Goal: Task Accomplishment & Management: Manage account settings

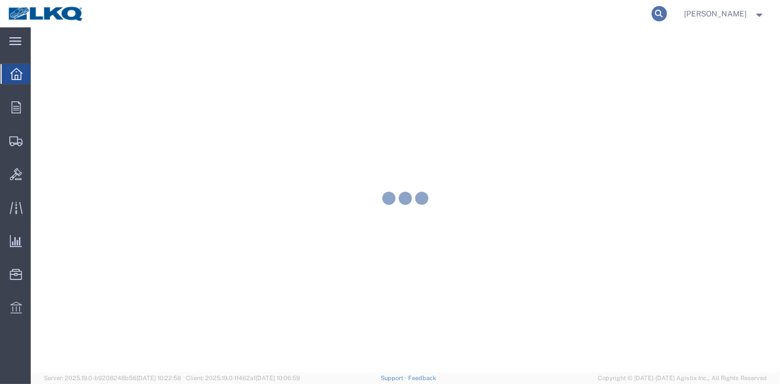
click at [662, 14] on icon at bounding box center [658, 13] width 15 height 15
click at [576, 22] on input "search" at bounding box center [484, 14] width 333 height 26
click at [565, 14] on input "search" at bounding box center [484, 14] width 333 height 26
paste input "56806164"
type input "56806164"
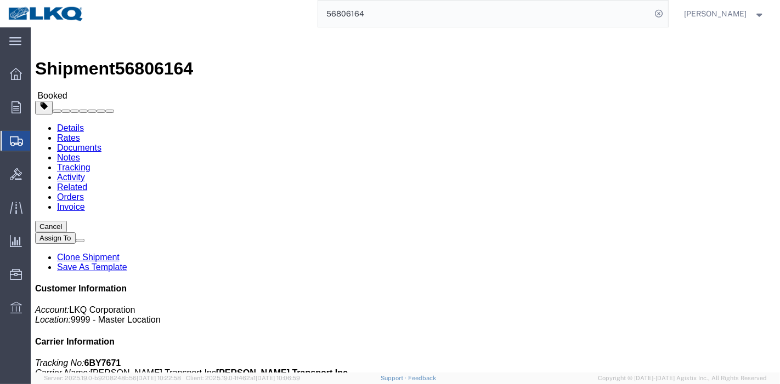
click link "Tracking"
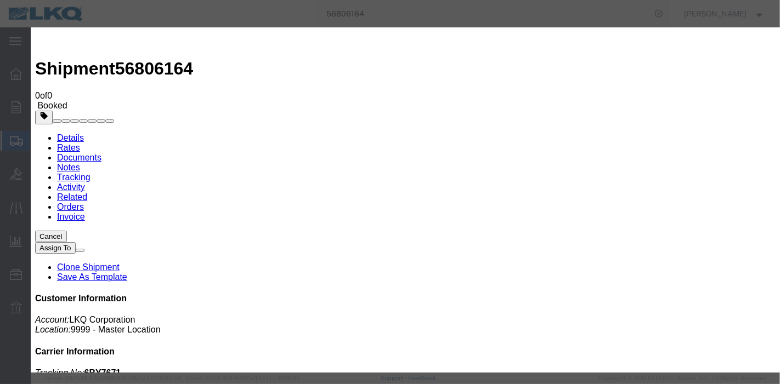
type input "[DATE]"
type input "9:00 PM"
select select "DELIVRED"
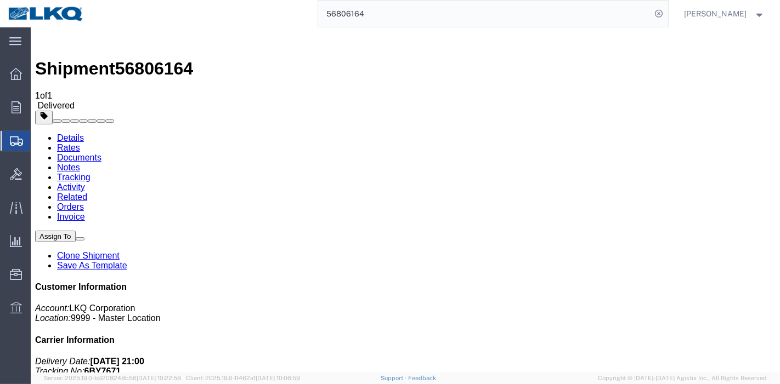
drag, startPoint x: 398, startPoint y: 22, endPoint x: 275, endPoint y: 24, distance: 122.8
click at [275, 24] on div "56806164" at bounding box center [380, 13] width 576 height 27
paste input "70968"
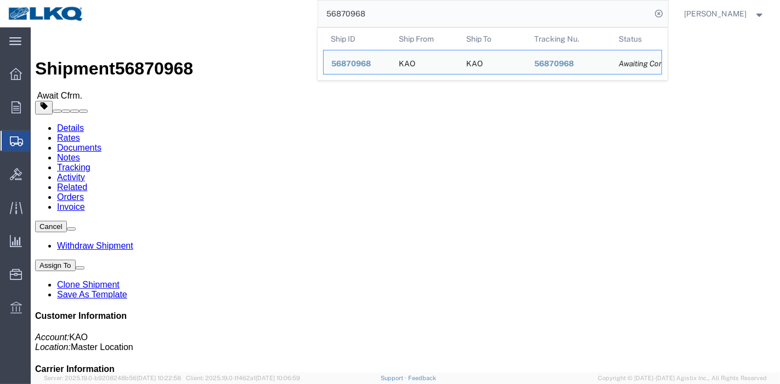
drag, startPoint x: 319, startPoint y: 13, endPoint x: 279, endPoint y: 13, distance: 40.6
click at [279, 13] on div "56870968 Ship ID Ship From Ship To Tracking Nu. Status Ship ID 56870968 Ship Fr…" at bounding box center [380, 13] width 576 height 27
paste input "260820"
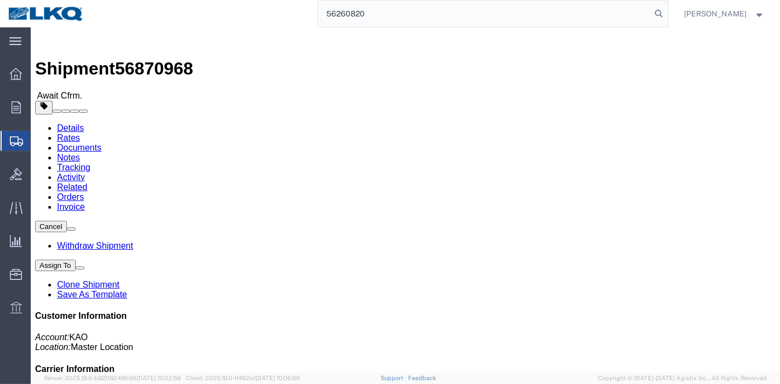
type input "56260820"
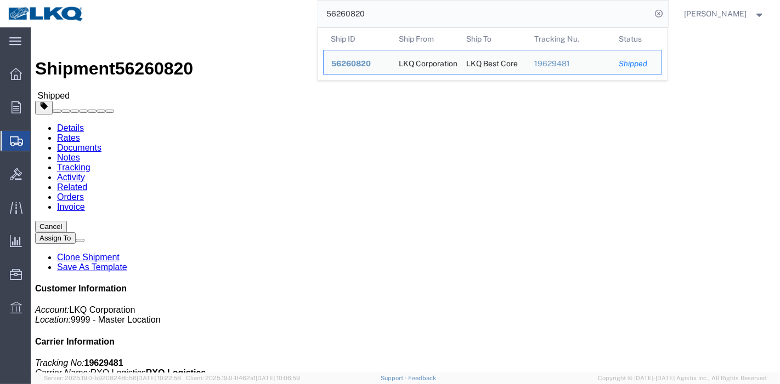
click link "Tracking"
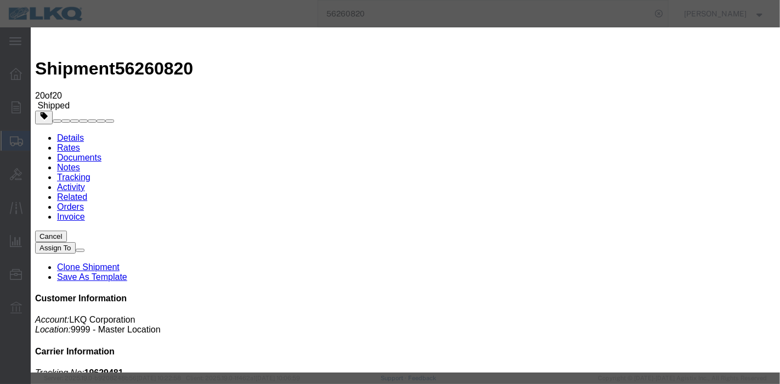
type input "[DATE]"
type input "9:00 PM"
select select "DELIVRED"
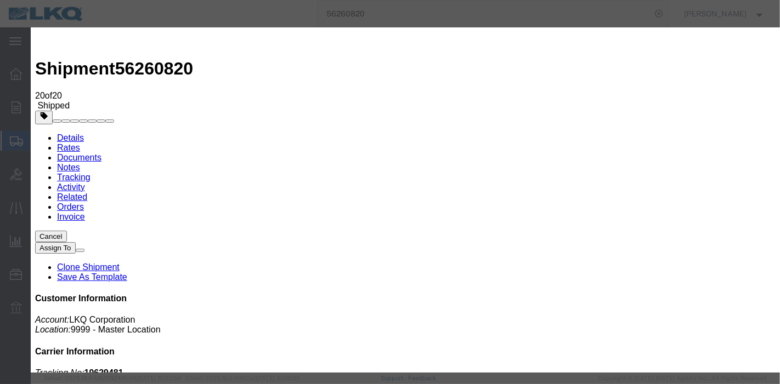
drag, startPoint x: 221, startPoint y: 96, endPoint x: 214, endPoint y: 96, distance: 7.1
type input "[DATE]"
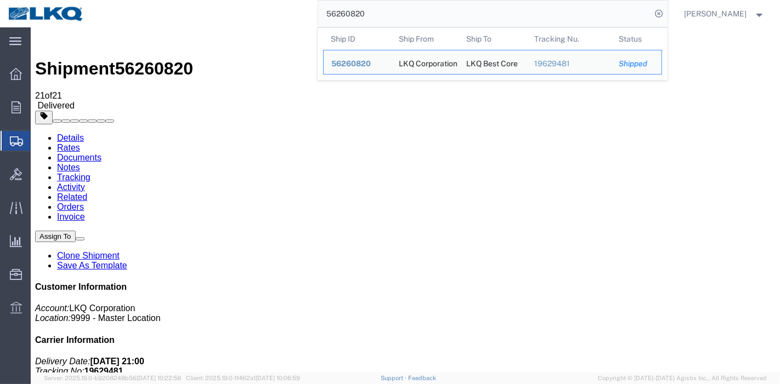
drag, startPoint x: 388, startPoint y: 8, endPoint x: 196, endPoint y: 13, distance: 192.5
click at [196, 13] on div "56260820 Ship ID Ship From Ship To Tracking Nu. Status Ship ID 56260820 Ship Fr…" at bounding box center [380, 13] width 576 height 27
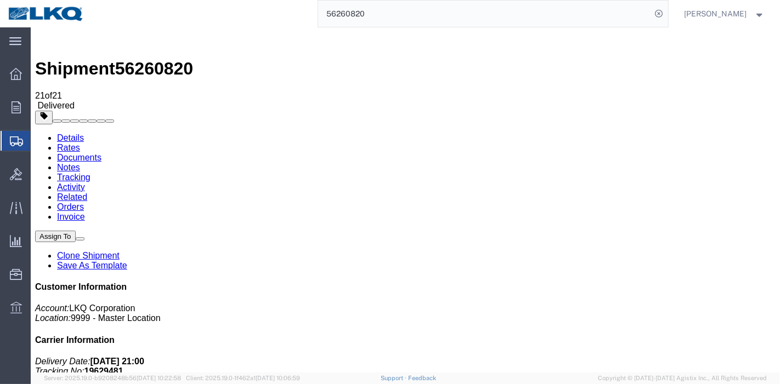
paste input "780822"
type input "56780822"
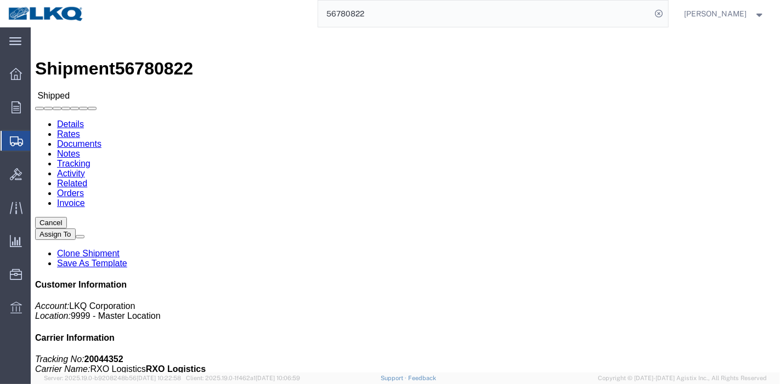
click link "Tracking"
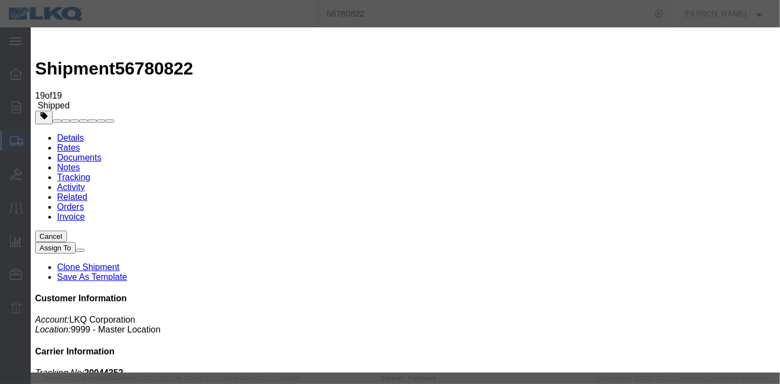
type input "[DATE]"
type input "9:00 PM"
select select "DELIVRED"
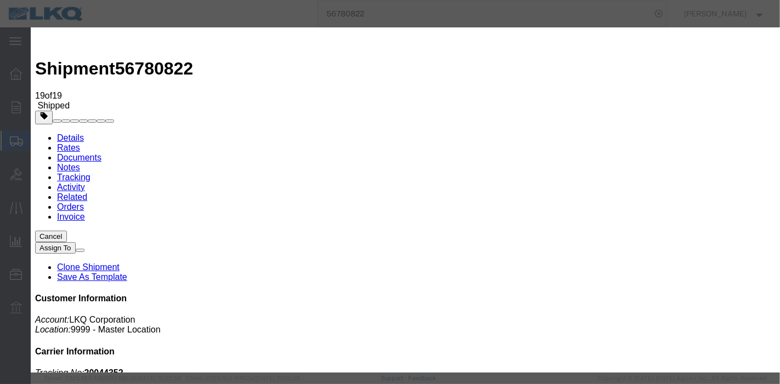
type input "[DATE]"
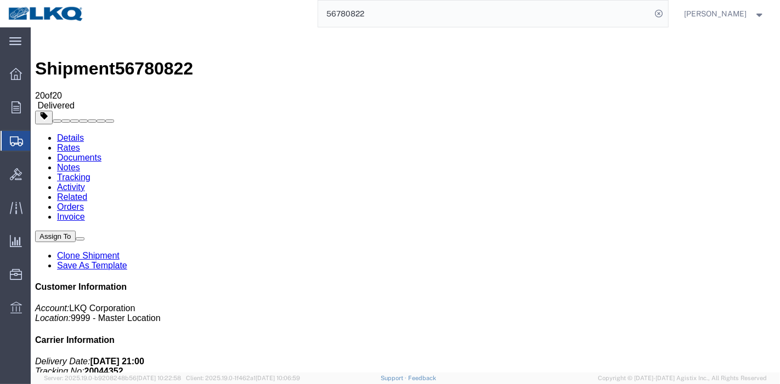
drag, startPoint x: 388, startPoint y: 8, endPoint x: 21, endPoint y: 17, distance: 367.4
click at [21, 17] on nav "56780822 [PERSON_NAME]" at bounding box center [394, 13] width 772 height 27
paste input "No [DATE] Delivered status updated in Agsitix, [DATE] Others Praveen"
type input "No [DATE] Delivered status updated in Agsitix, [DATE] Others Praveen"
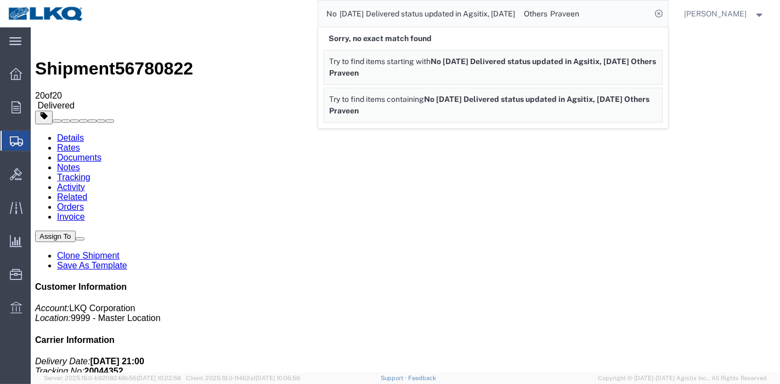
click at [614, 8] on input "No [DATE] Delivered status updated in Agsitix, [DATE] Others Praveen" at bounding box center [484, 14] width 333 height 26
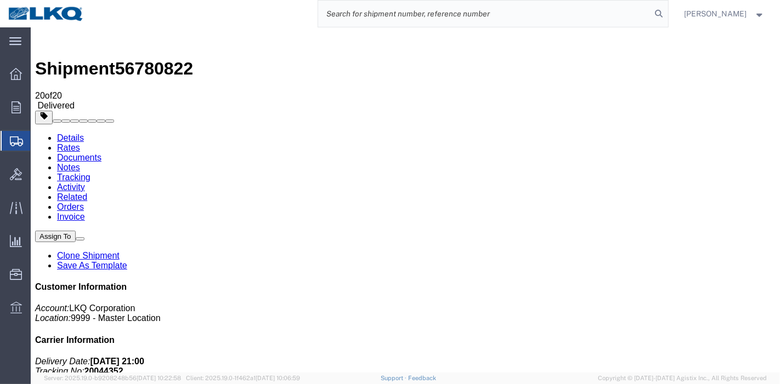
paste input "56699229"
type input "56699229"
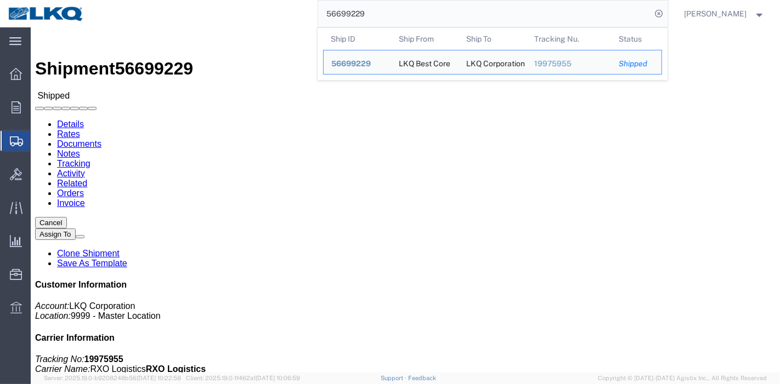
click link "Tracking"
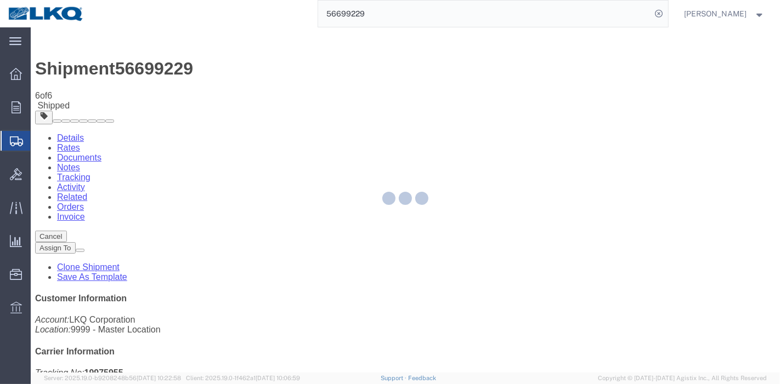
click at [509, 101] on div at bounding box center [405, 199] width 749 height 345
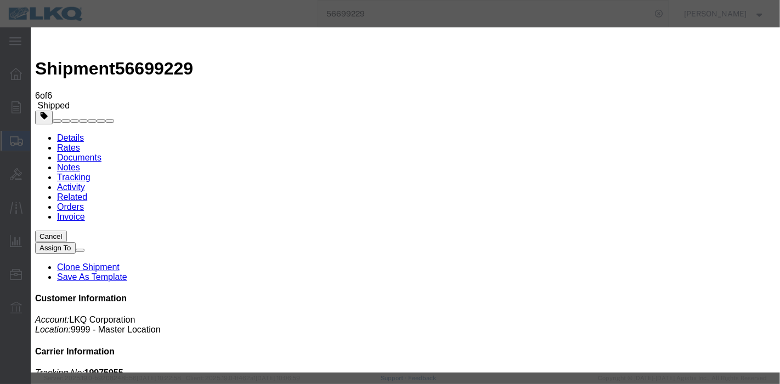
type input "[DATE]"
type input "9:00 PM"
select select "DELIVRED"
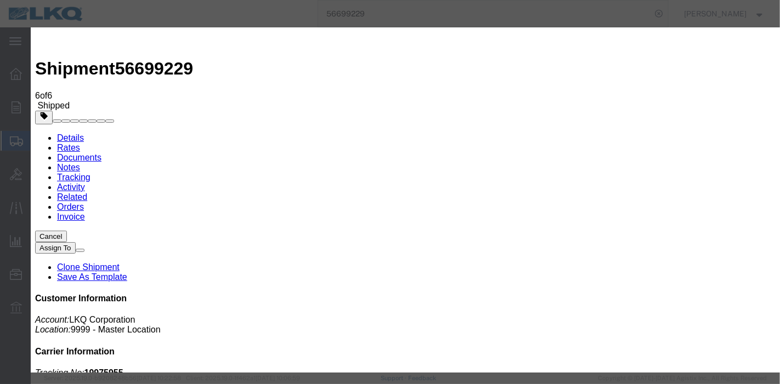
drag, startPoint x: 598, startPoint y: 65, endPoint x: 608, endPoint y: 52, distance: 16.4
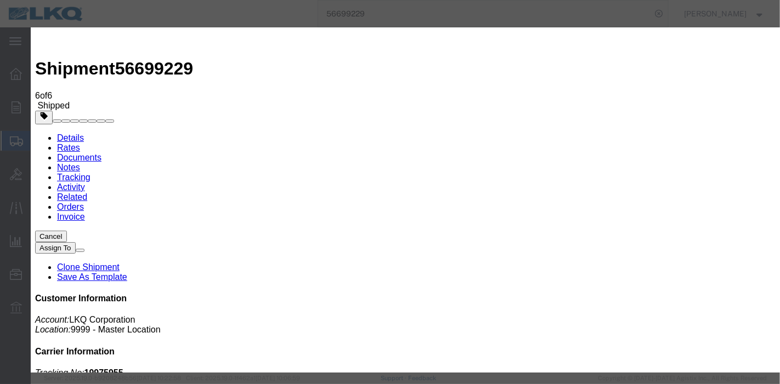
type input "[DATE]"
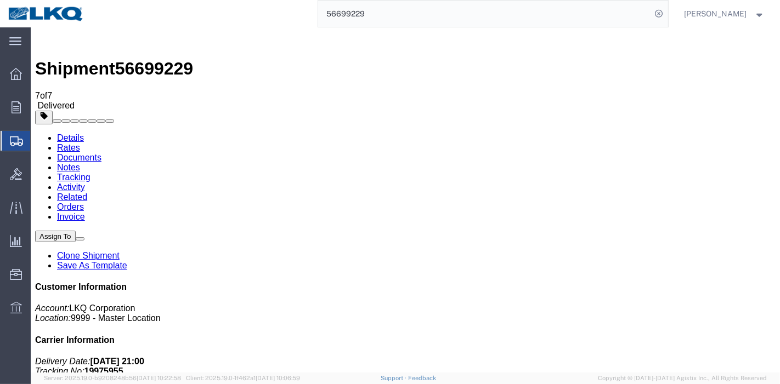
drag, startPoint x: 393, startPoint y: 18, endPoint x: 177, endPoint y: -3, distance: 217.0
click at [177, 0] on html "main_menu Created with Sketch. Collapse Menu Overview Orders Order Manager Crea…" at bounding box center [390, 192] width 780 height 384
paste input "759780"
type input "56759780"
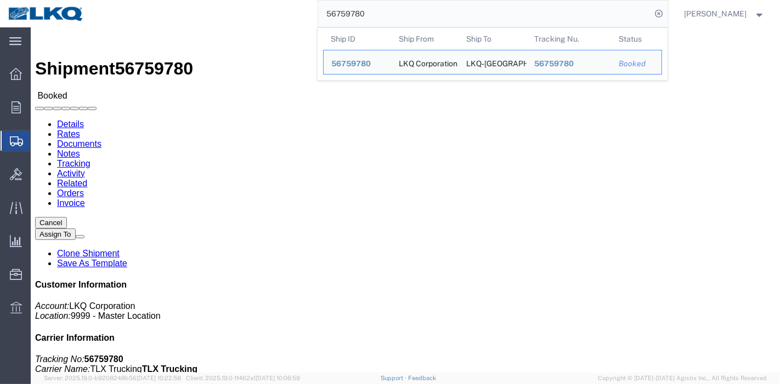
click link "Tracking"
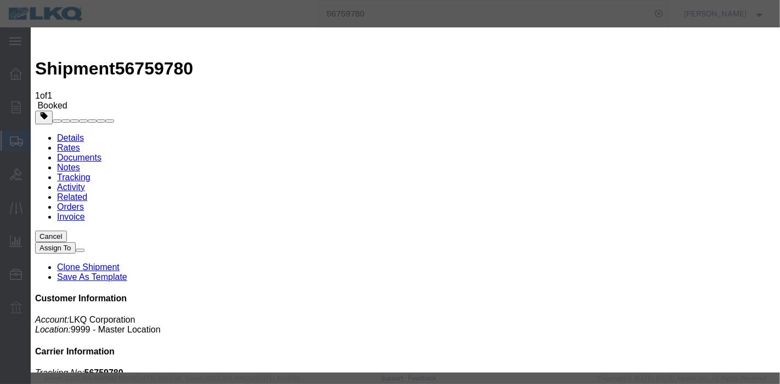
type input "[DATE]"
type input "9:00 PM"
select select "DELIVRED"
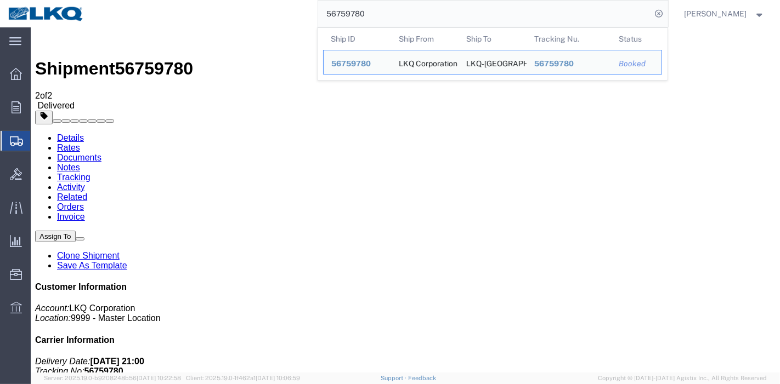
drag, startPoint x: 402, startPoint y: 15, endPoint x: 268, endPoint y: 15, distance: 133.8
click at [269, 15] on div "56759780 Ship ID Ship From Ship To Tracking Nu. Status Ship ID 56759780 Ship Fr…" at bounding box center [380, 13] width 576 height 27
paste input "00167"
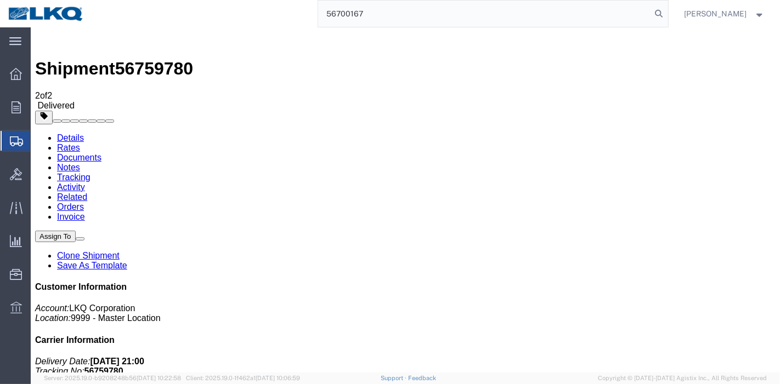
type input "56700167"
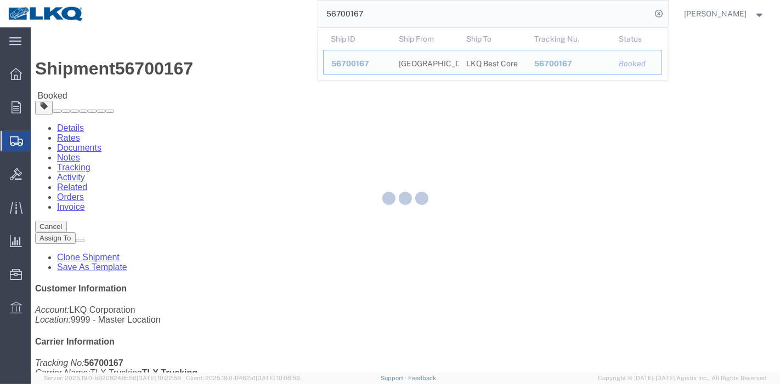
click div
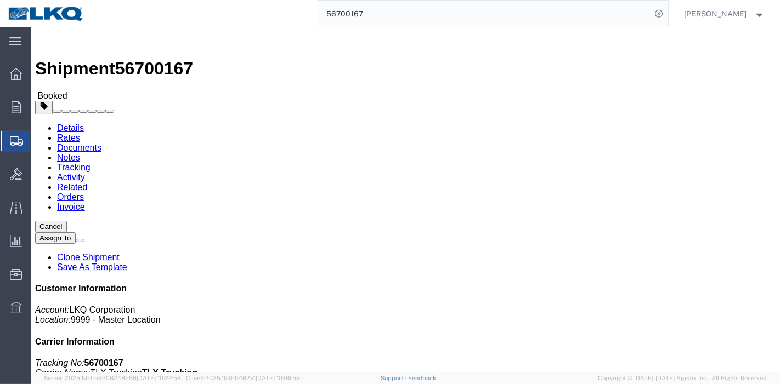
click link "Tracking"
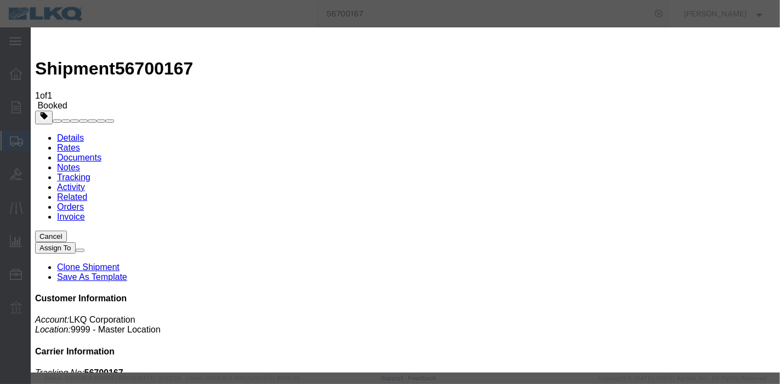
type input "[DATE]"
type input "9:00 PM"
select select "DELIVRED"
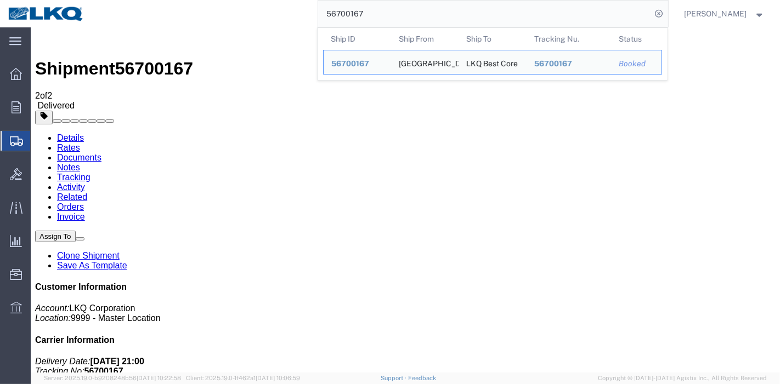
drag, startPoint x: 395, startPoint y: 14, endPoint x: 184, endPoint y: 1, distance: 211.5
click at [184, 1] on div "56700167 Ship ID Ship From Ship To Tracking Nu. Status Ship ID 56700167 Ship Fr…" at bounding box center [380, 13] width 576 height 27
paste input "543391"
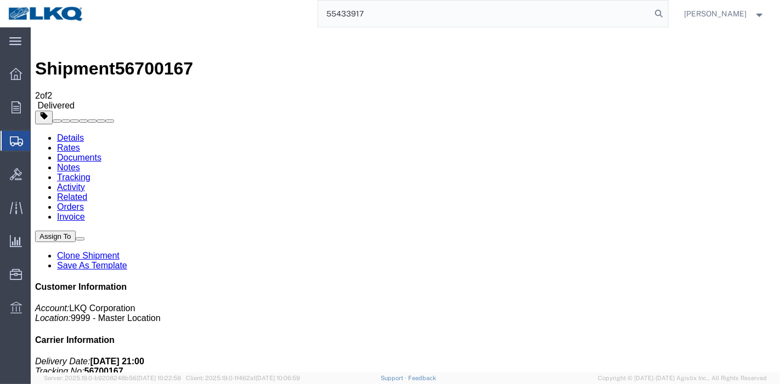
type input "55433917"
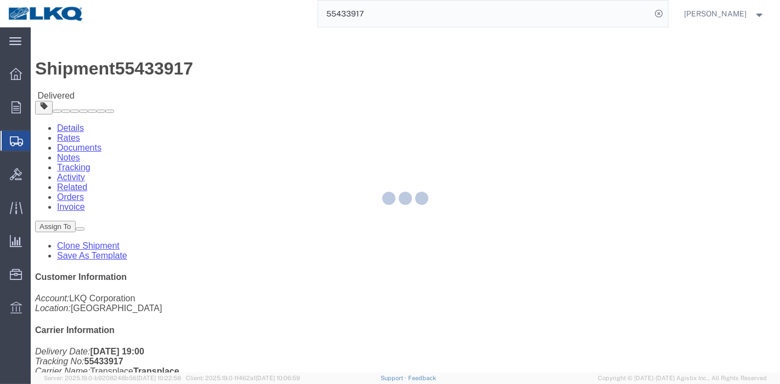
click at [110, 69] on div at bounding box center [405, 199] width 749 height 345
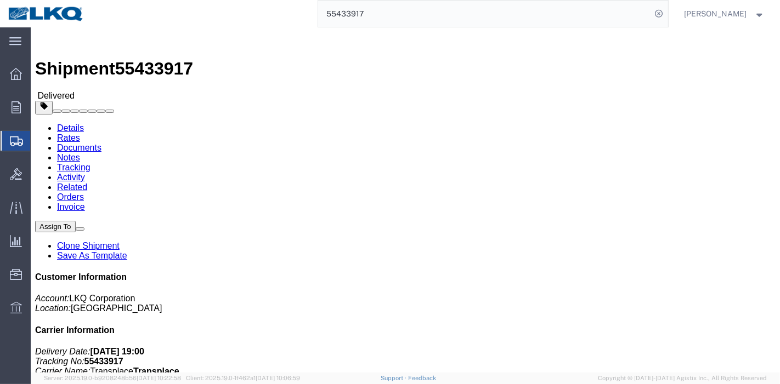
click link "Rates"
